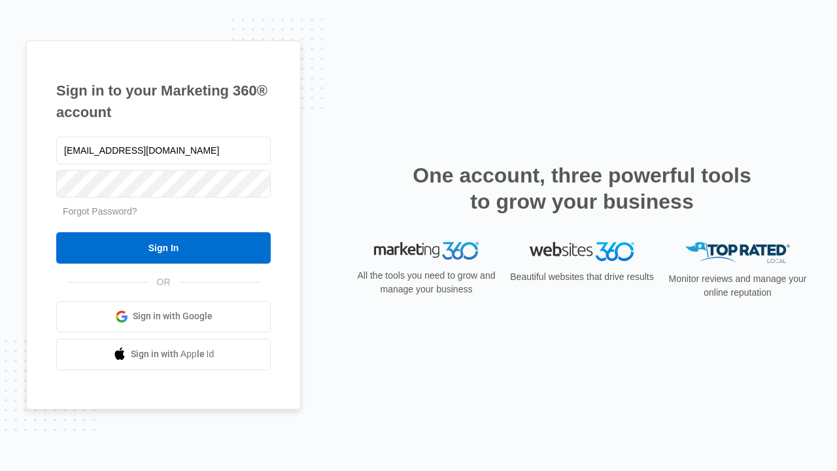
type input "[EMAIL_ADDRESS][DOMAIN_NAME]"
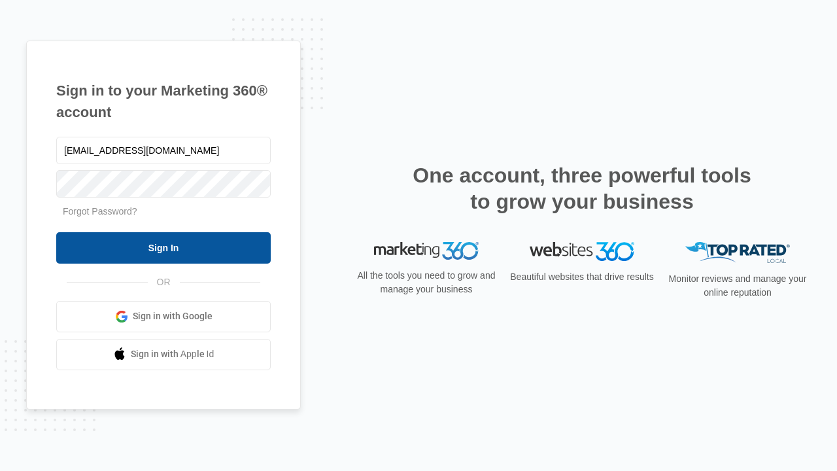
click at [164, 247] on input "Sign In" at bounding box center [163, 247] width 215 height 31
